Goal: Task Accomplishment & Management: Manage account settings

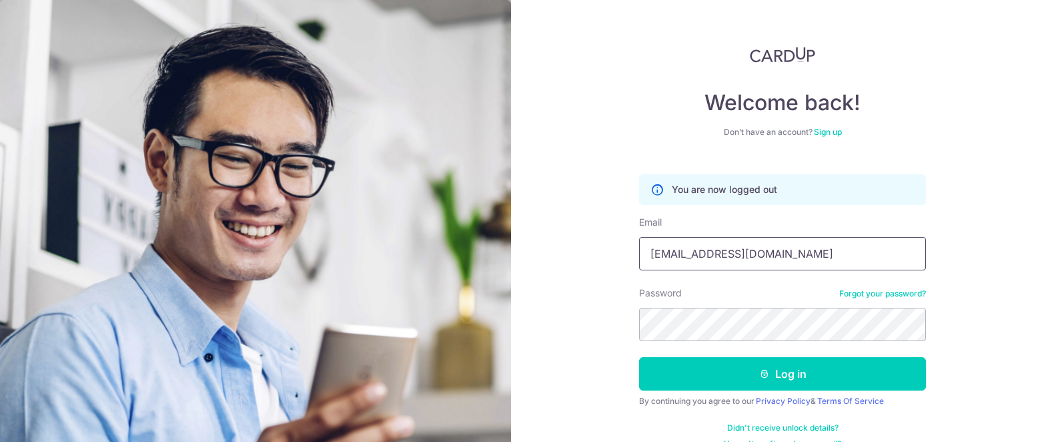
click at [793, 261] on input "obeautiful2@gmail.com" at bounding box center [782, 253] width 287 height 33
type input "[EMAIL_ADDRESS][DOMAIN_NAME]"
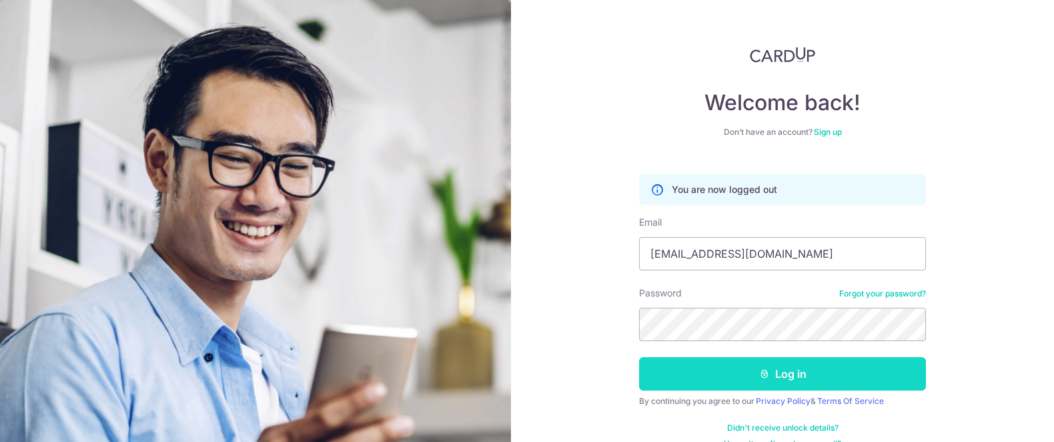
click at [664, 379] on button "Log in" at bounding box center [782, 373] width 287 height 33
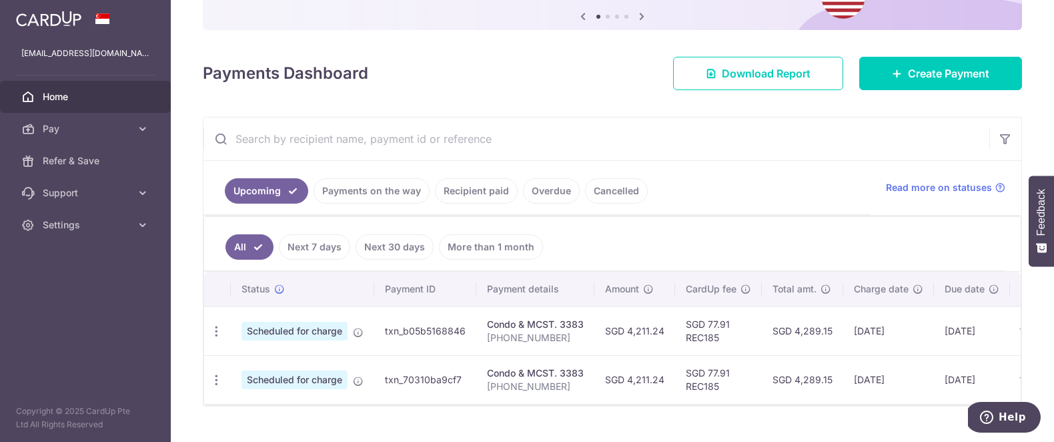
scroll to position [171, 0]
